Goal: Check status: Check status

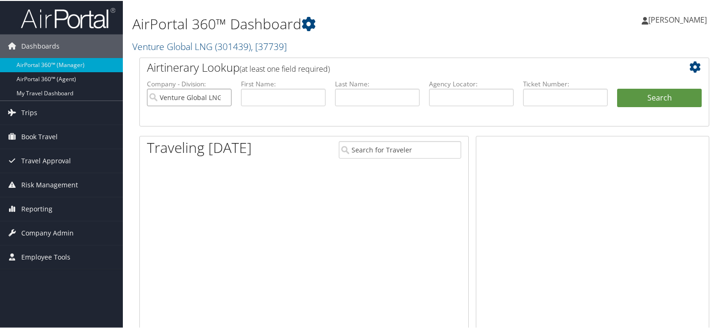
click at [225, 98] on input "Venture Global LNG" at bounding box center [189, 96] width 85 height 17
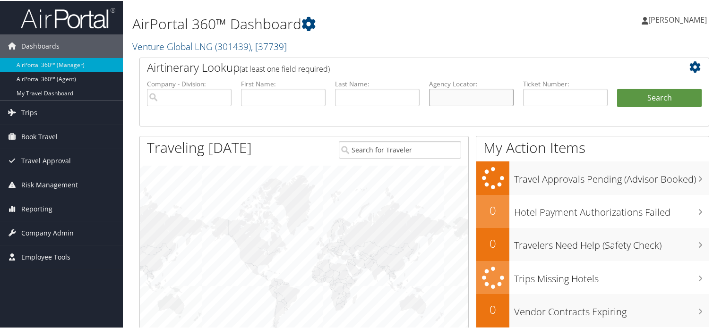
click at [440, 98] on input "text" at bounding box center [471, 96] width 85 height 17
paste input "D59WCZ"
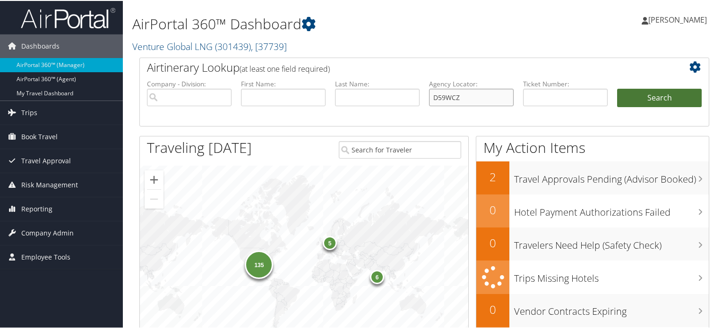
type input "D59WCZ"
click at [654, 93] on button "Search" at bounding box center [659, 97] width 85 height 19
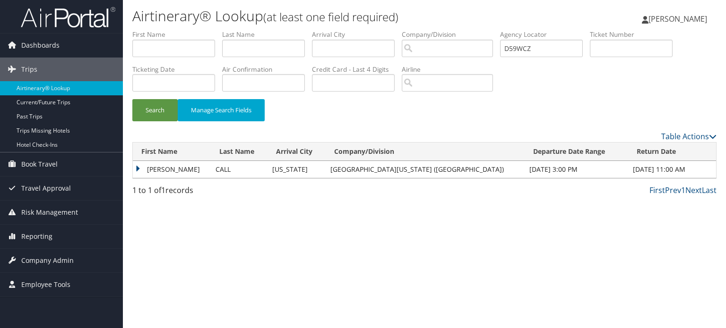
click at [179, 172] on td "[PERSON_NAME]" at bounding box center [172, 169] width 78 height 17
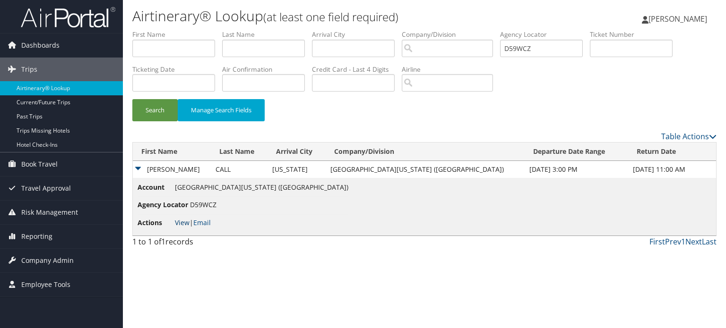
click at [181, 225] on link "View" at bounding box center [182, 222] width 15 height 9
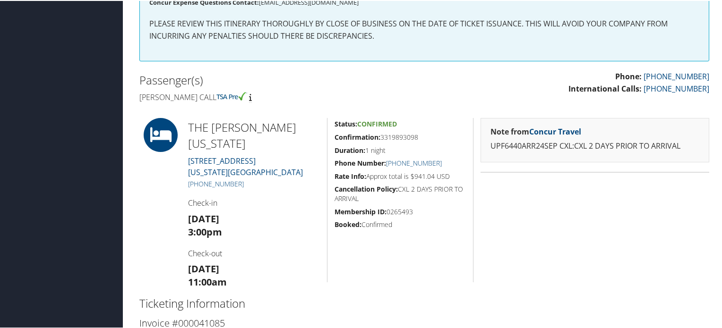
scroll to position [276, 0]
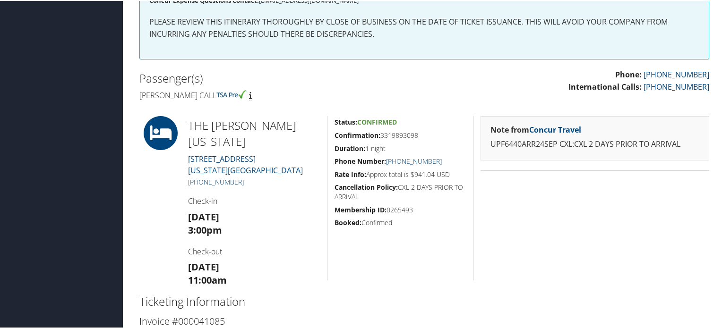
drag, startPoint x: 251, startPoint y: 167, endPoint x: 190, endPoint y: 166, distance: 61.5
click at [190, 177] on h5 "+1 (212) 645-0080" at bounding box center [254, 181] width 132 height 9
copy link "1 (212) 645-0080"
